Goal: Information Seeking & Learning: Check status

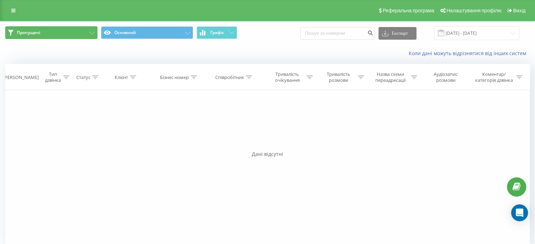
click at [79, 38] on button "Пропущені" at bounding box center [51, 32] width 92 height 13
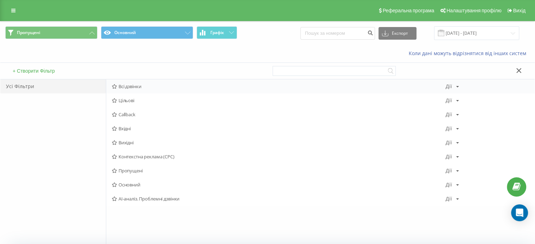
click at [129, 91] on div "Всі дзвінки [PERSON_NAME] Копіювати Видалити За замовчуванням Поділитися" at bounding box center [320, 86] width 428 height 14
click at [127, 87] on span "Всі дзвінки" at bounding box center [279, 86] width 334 height 5
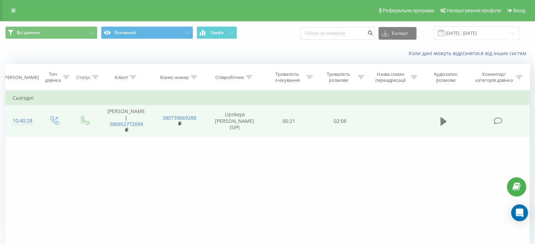
click at [440, 119] on icon at bounding box center [443, 121] width 6 height 8
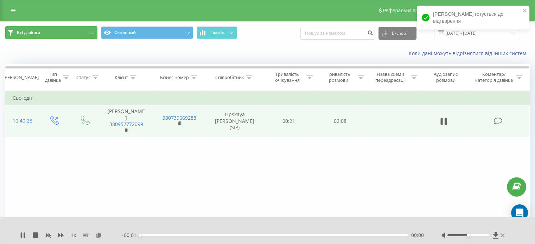
click at [50, 33] on button "Всі дзвінки" at bounding box center [51, 32] width 92 height 13
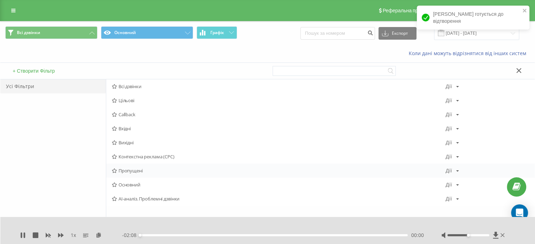
click at [128, 168] on span "Пропущені" at bounding box center [279, 170] width 334 height 5
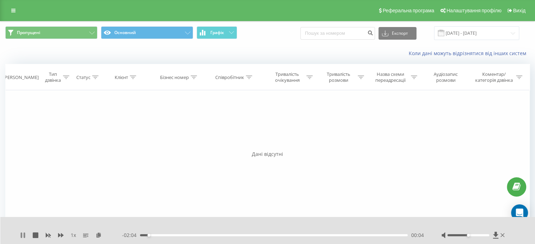
click at [21, 236] on icon at bounding box center [21, 236] width 1 height 6
